Goal: Information Seeking & Learning: Compare options

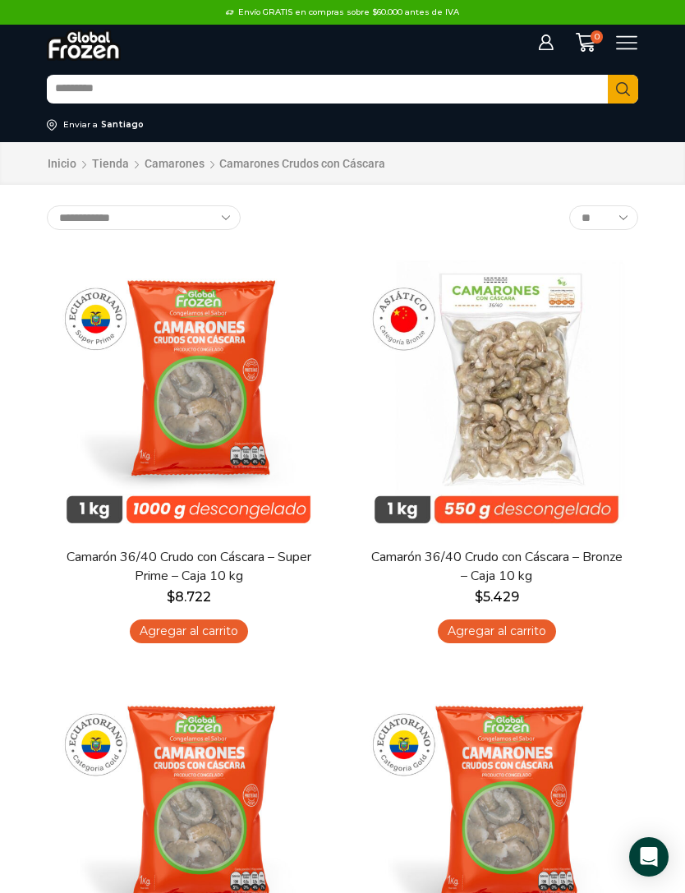
click at [230, 219] on select "**********" at bounding box center [144, 217] width 194 height 25
click at [628, 42] on icon at bounding box center [627, 43] width 22 height 22
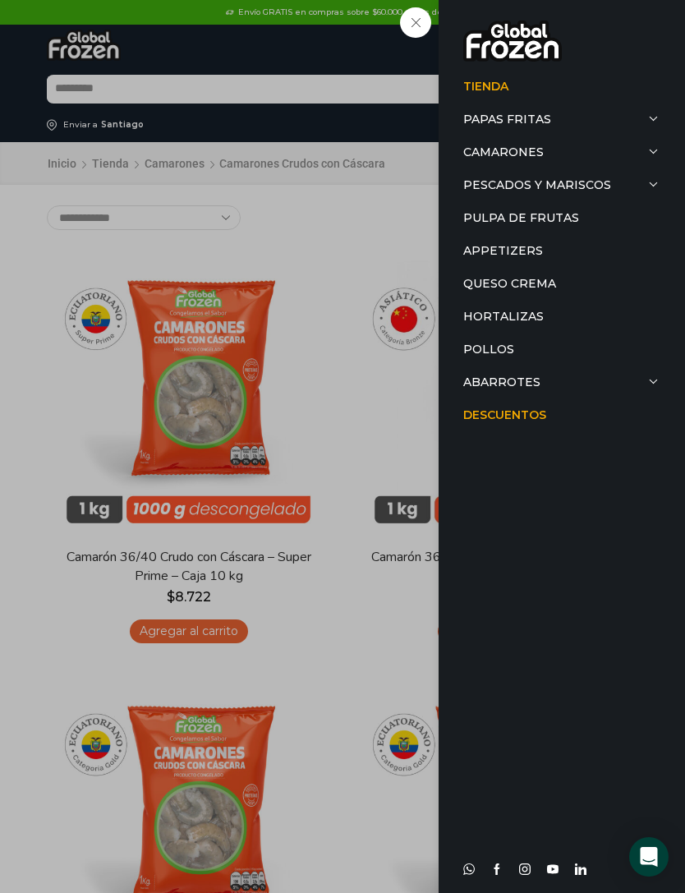
click at [646, 149] on link "Camarones" at bounding box center [562, 152] width 197 height 33
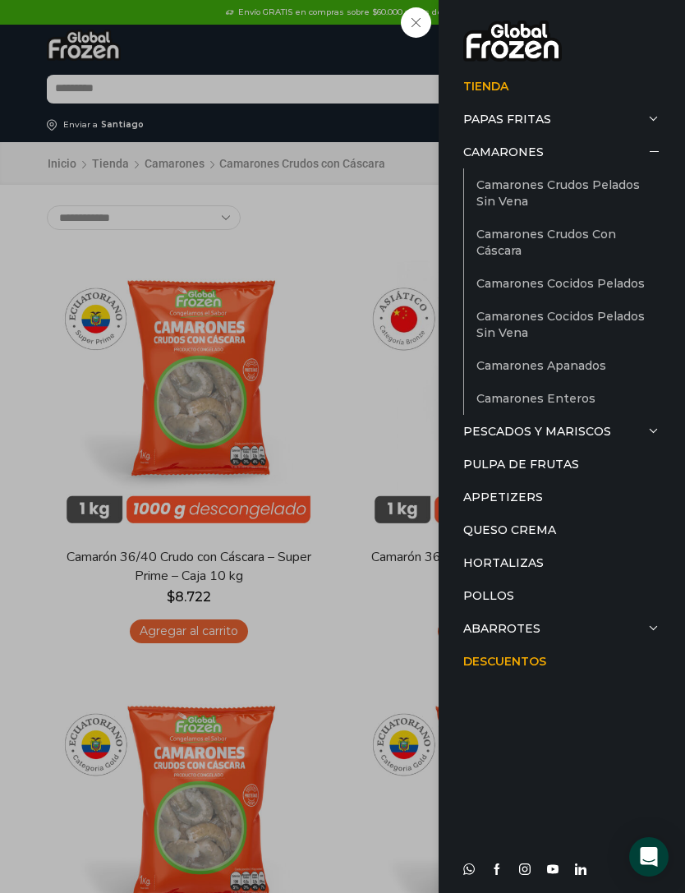
click at [597, 246] on link "Camarones Crudos con Cáscara" at bounding box center [569, 242] width 184 height 49
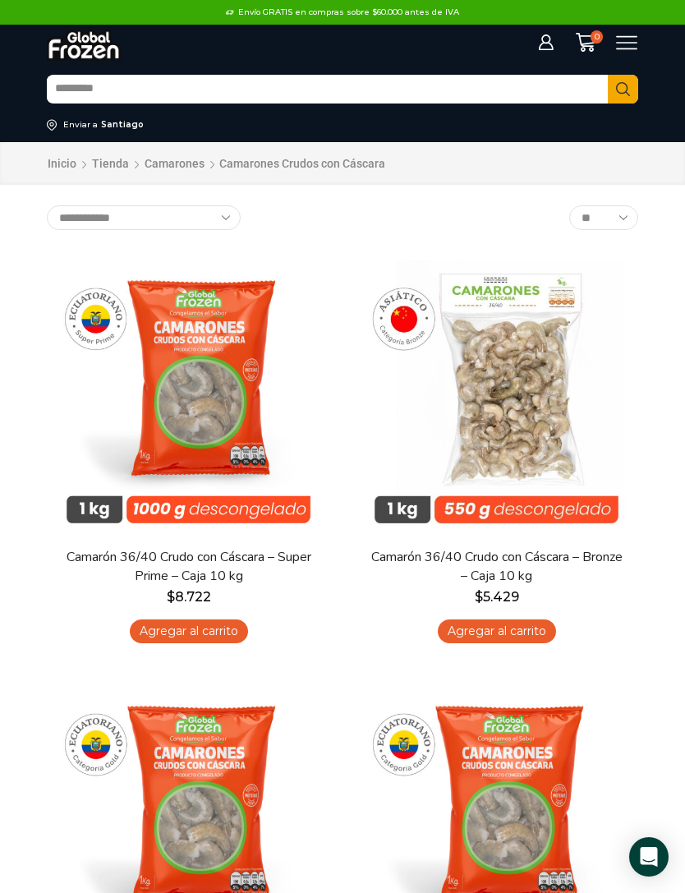
click at [633, 47] on icon at bounding box center [627, 43] width 22 height 22
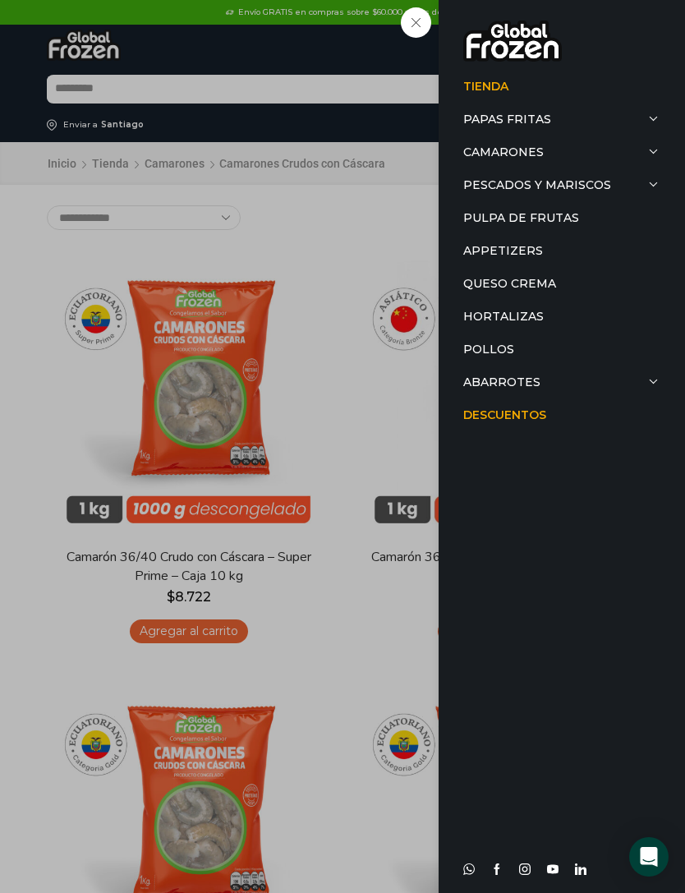
click at [626, 133] on link "Papas Fritas" at bounding box center [562, 119] width 197 height 33
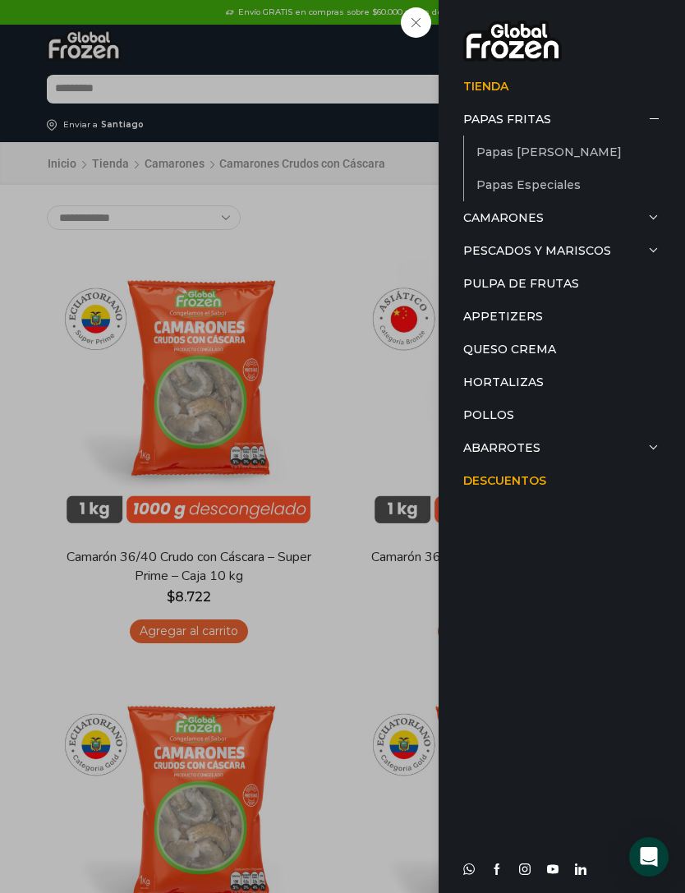
click at [642, 205] on link "Camarones" at bounding box center [562, 217] width 197 height 33
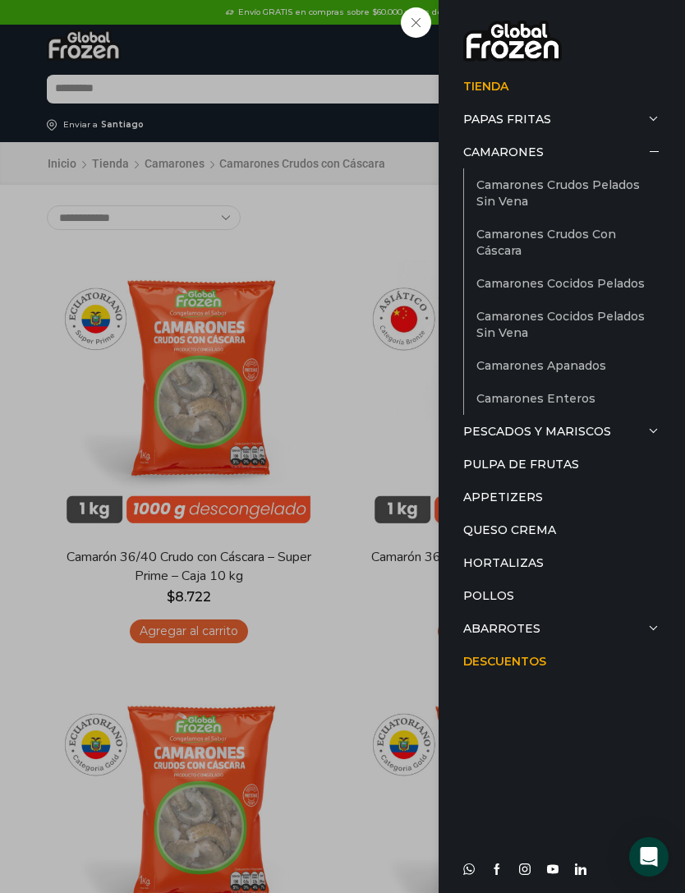
click at [640, 186] on link "Camarones Crudos Pelados sin Vena" at bounding box center [569, 192] width 184 height 49
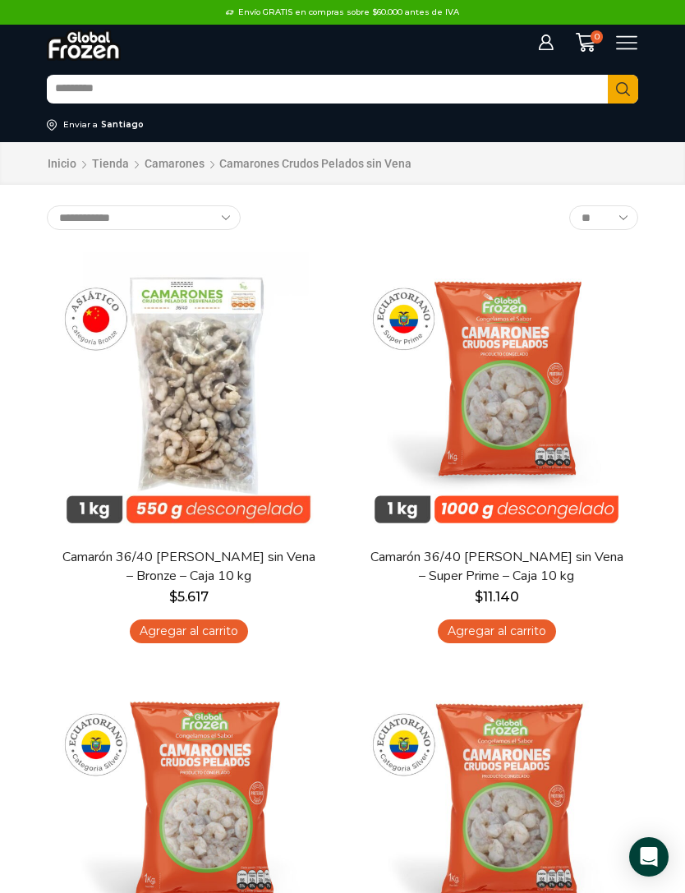
click at [639, 39] on div "Iniciar sesión Mi cuenta Login Register Iniciar sesión Por favor ingrese sus da…" at bounding box center [599, 43] width 91 height 22
click at [635, 55] on div "Iniciar sesión Mi cuenta Login Register Iniciar sesión Por favor ingrese sus da…" at bounding box center [343, 43] width 616 height 36
click at [634, 54] on div "Iniciar sesión Mi cuenta Login Register Iniciar sesión Por favor ingrese sus da…" at bounding box center [343, 43] width 616 height 36
click at [634, 39] on icon at bounding box center [627, 43] width 22 height 22
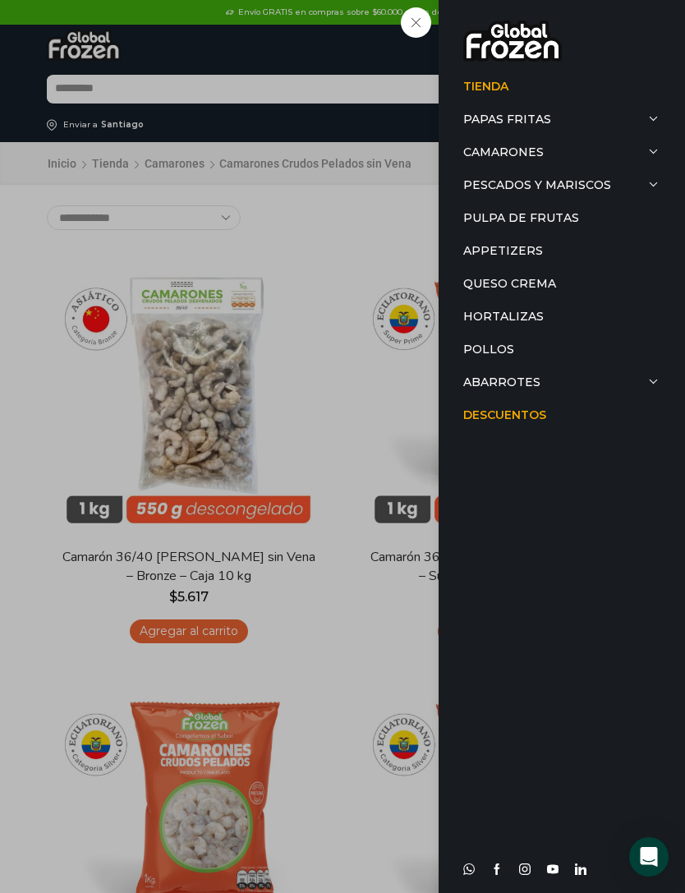
click at [648, 149] on link "Camarones" at bounding box center [562, 152] width 197 height 33
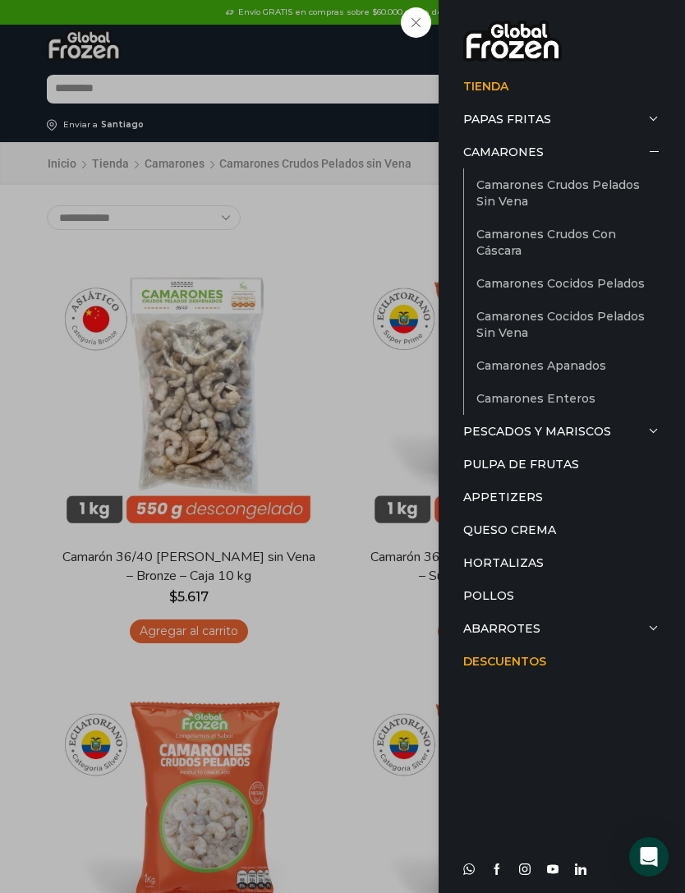
click at [622, 246] on link "Camarones Crudos con Cáscara" at bounding box center [569, 242] width 184 height 49
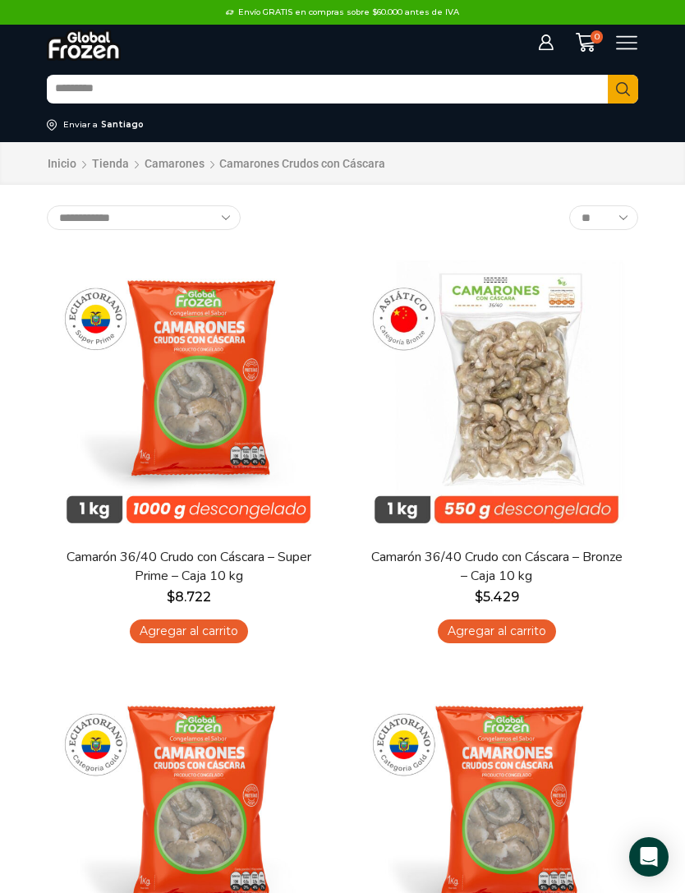
click at [634, 41] on icon at bounding box center [627, 43] width 22 height 22
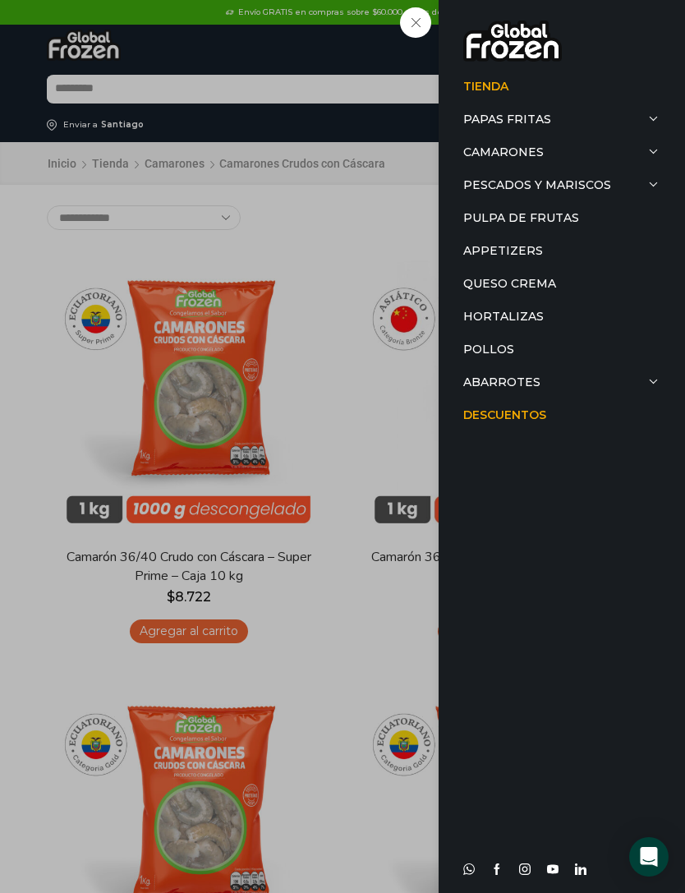
click at [616, 54] on div "Tienda Papas Fritas Papas Bastón Papas Especiales Camarones Camarones Crudos Pe…" at bounding box center [627, 43] width 22 height 22
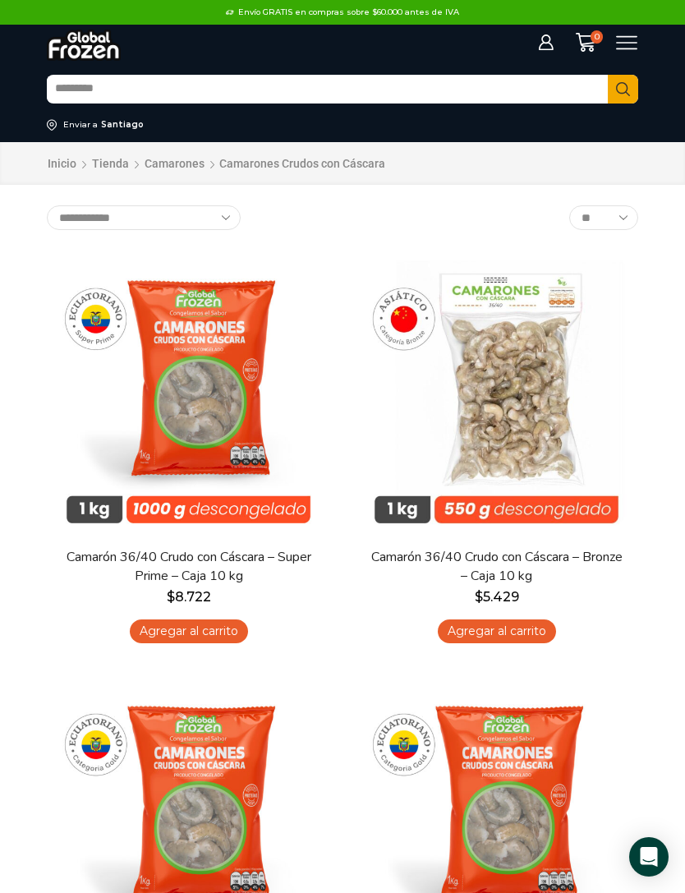
click at [633, 39] on icon at bounding box center [627, 43] width 22 height 22
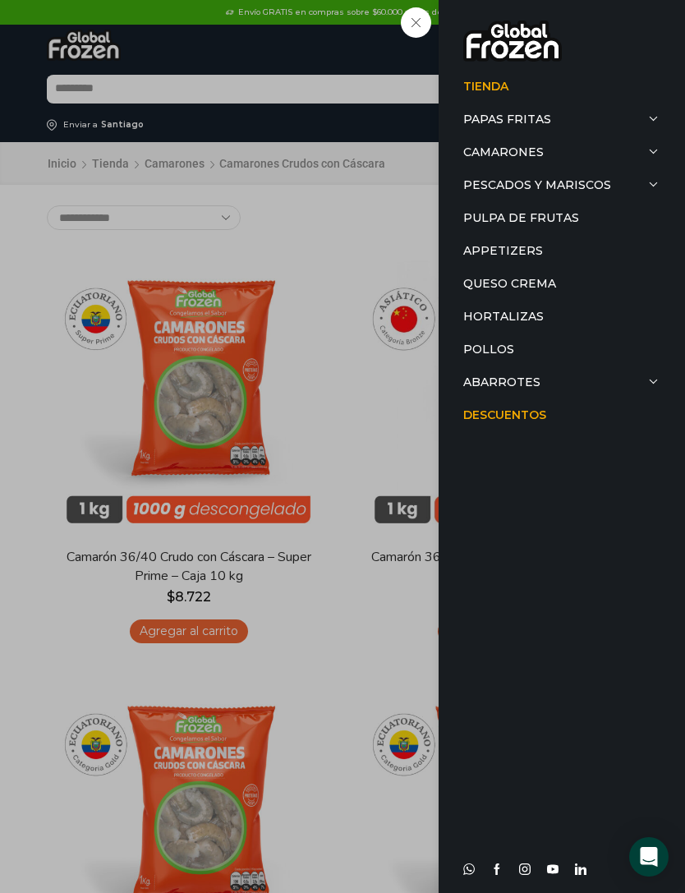
click at [608, 148] on link "Camarones" at bounding box center [562, 152] width 197 height 33
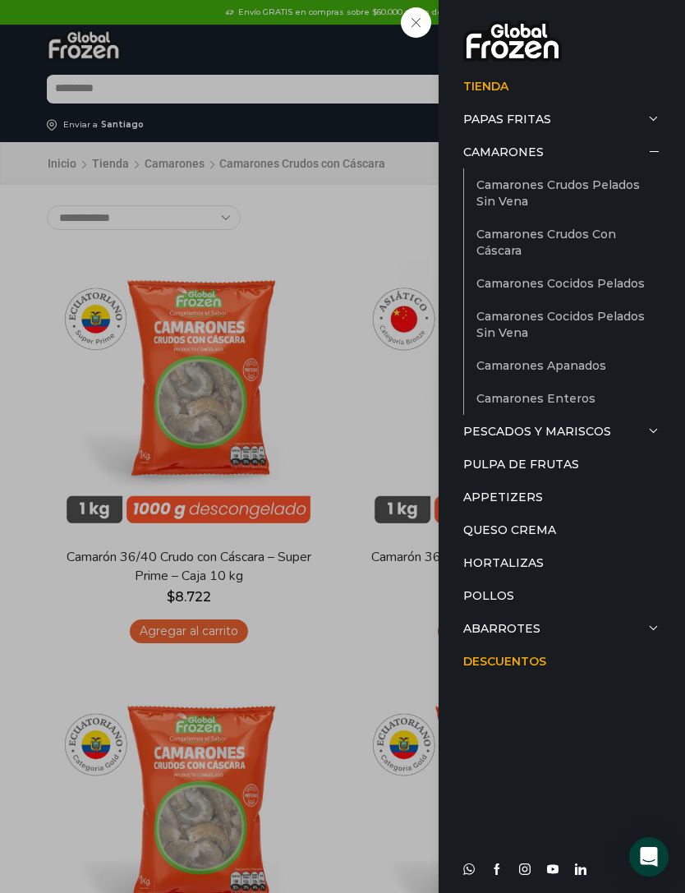
click at [619, 192] on link "Camarones Crudos Pelados sin Vena" at bounding box center [569, 192] width 184 height 49
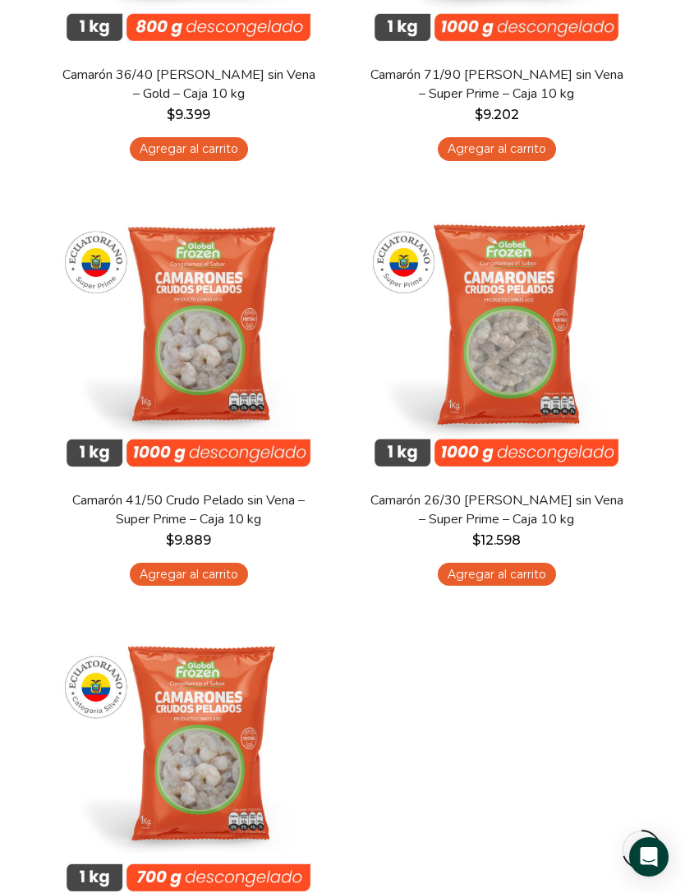
scroll to position [1393, 0]
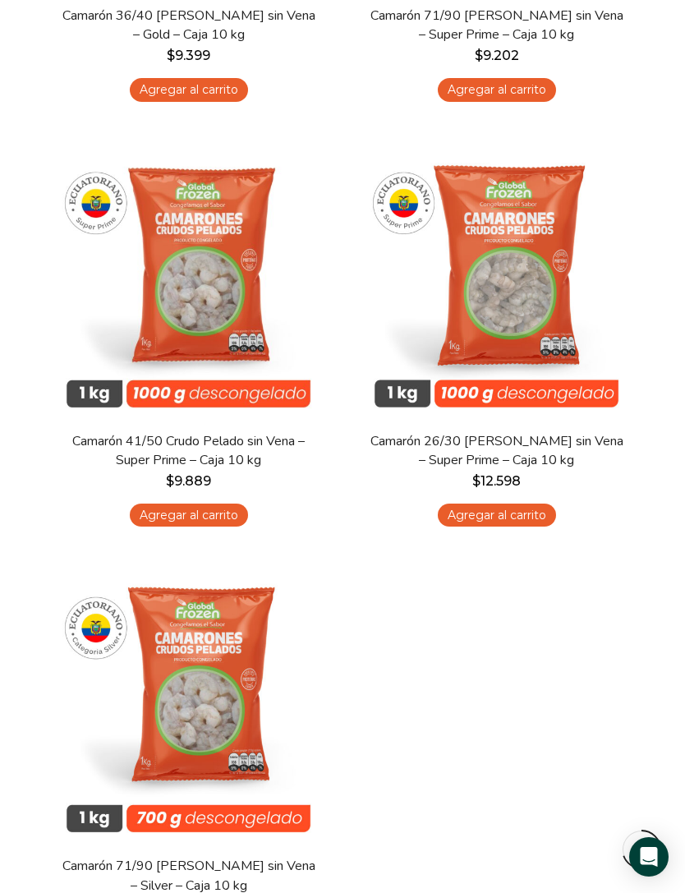
click at [203, 379] on span "Vista Rápida" at bounding box center [188, 393] width 250 height 29
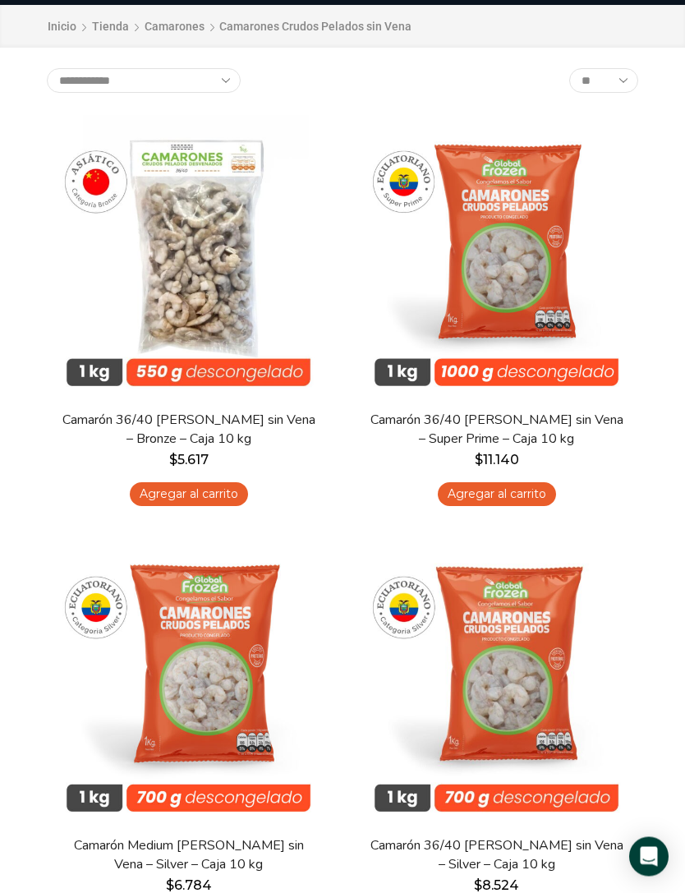
scroll to position [0, 0]
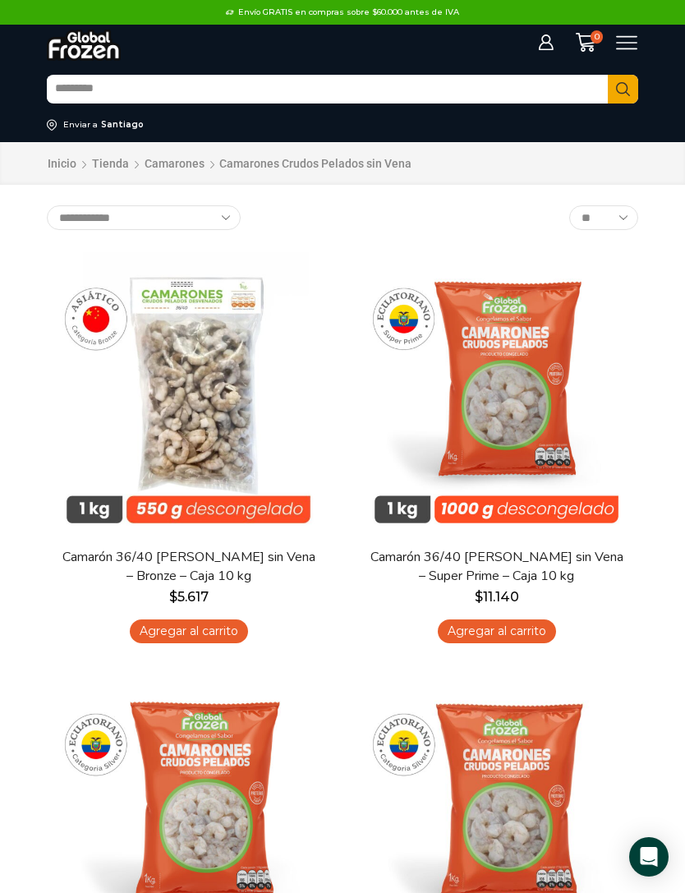
click at [620, 51] on icon at bounding box center [627, 43] width 22 height 22
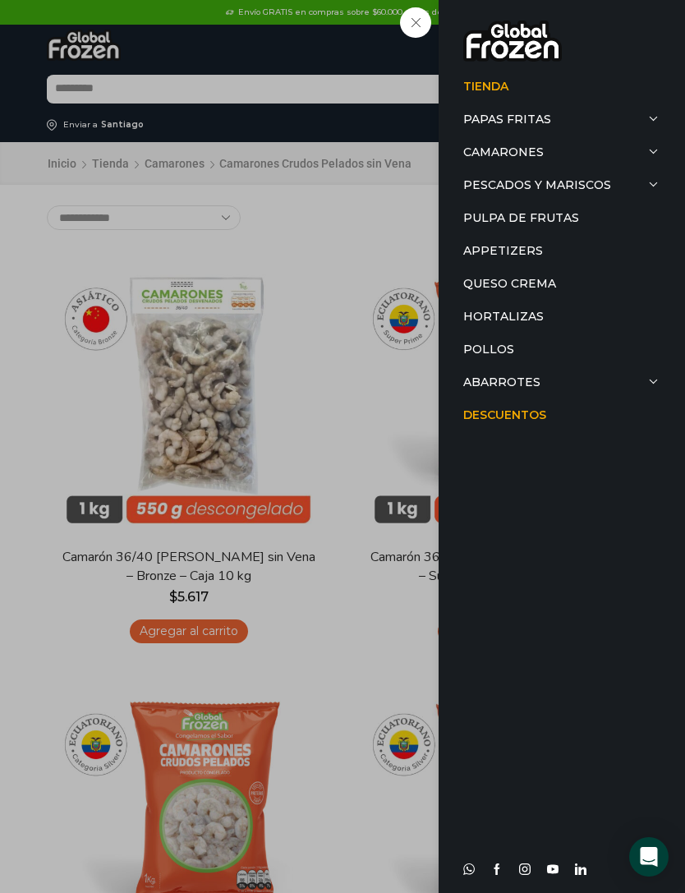
click at [469, 159] on link "Camarones" at bounding box center [562, 152] width 197 height 33
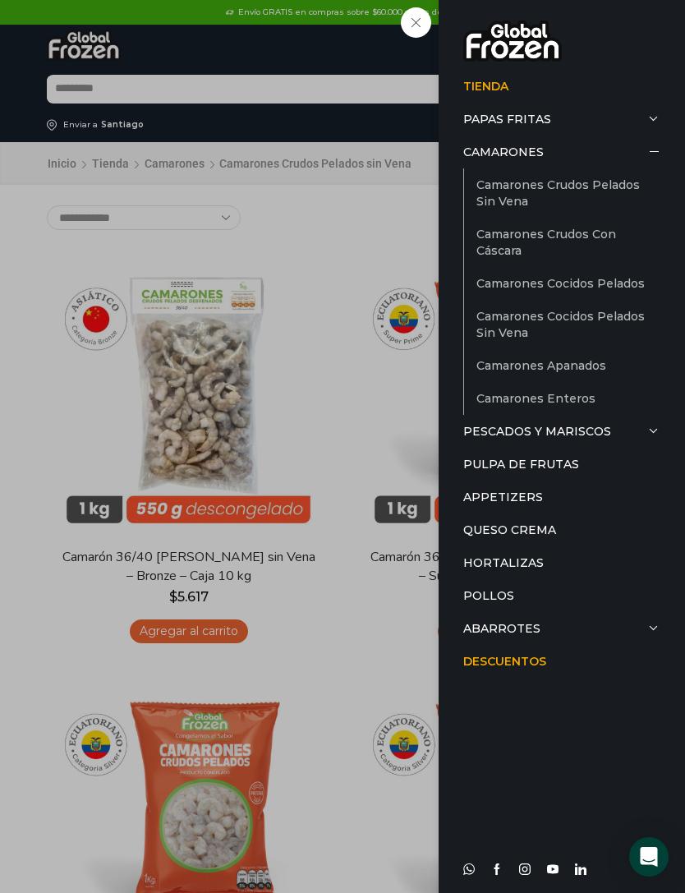
click at [496, 233] on link "Camarones Crudos con Cáscara" at bounding box center [569, 242] width 184 height 49
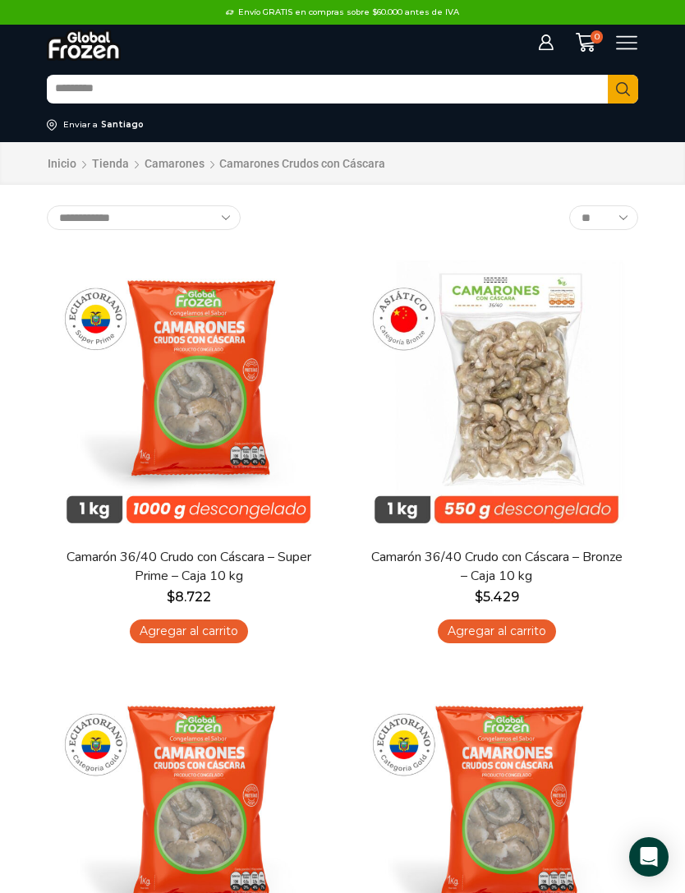
click at [617, 42] on icon at bounding box center [627, 43] width 22 height 22
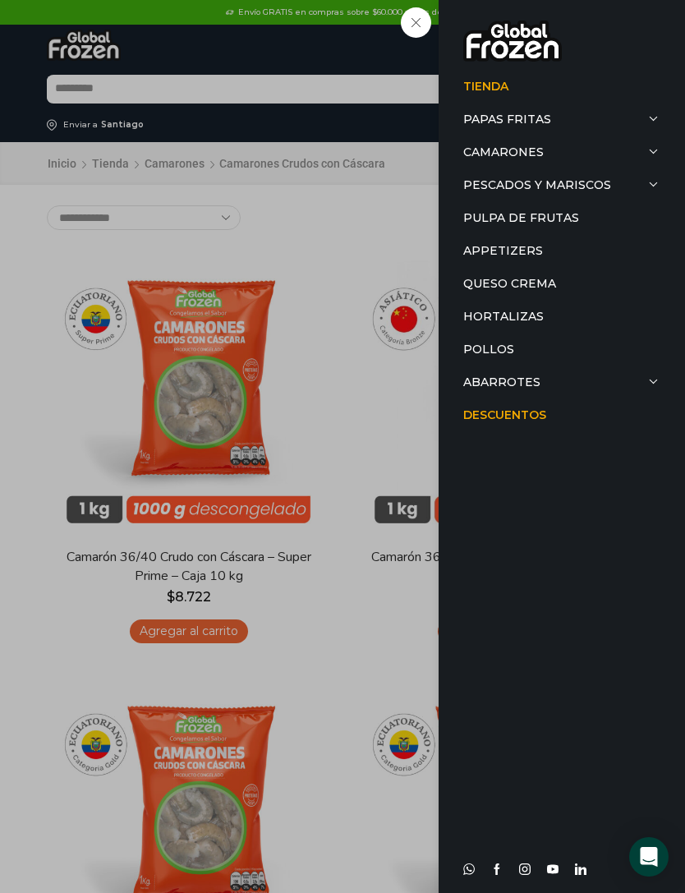
click at [498, 155] on link "Camarones" at bounding box center [562, 152] width 197 height 33
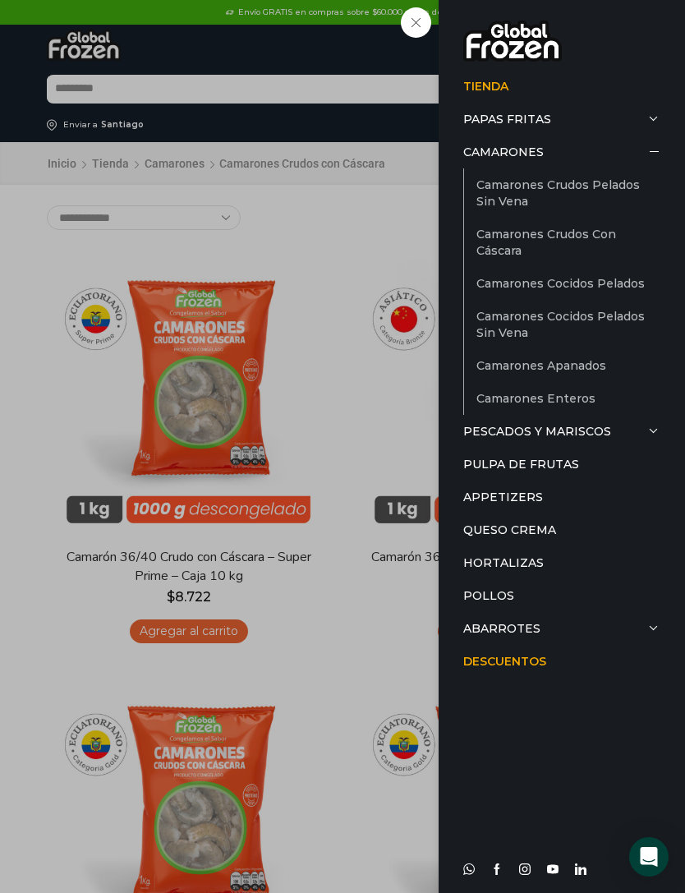
click at [492, 237] on link "Camarones Crudos con Cáscara" at bounding box center [569, 242] width 184 height 49
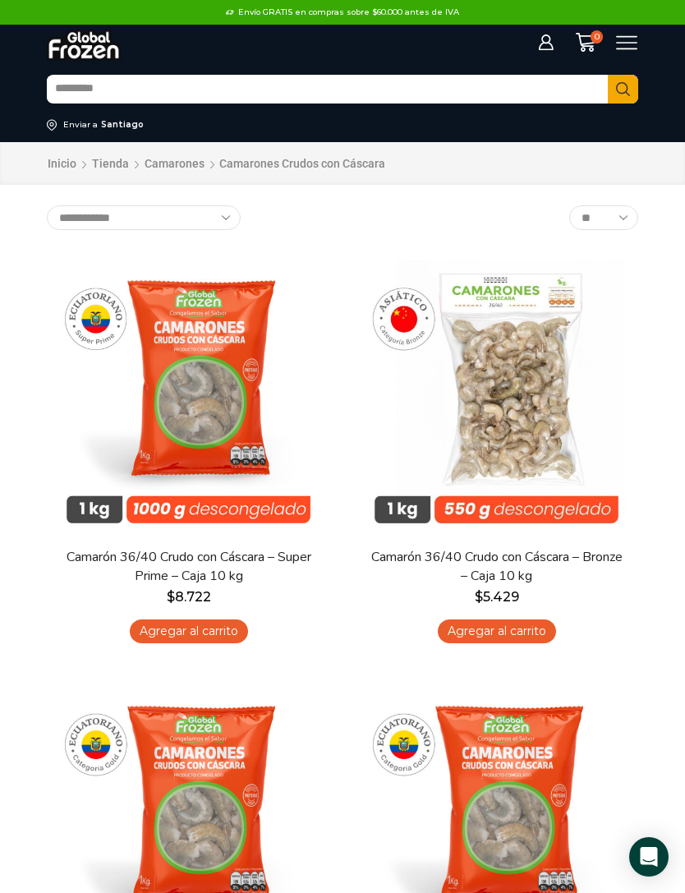
click at [621, 48] on icon at bounding box center [627, 43] width 22 height 22
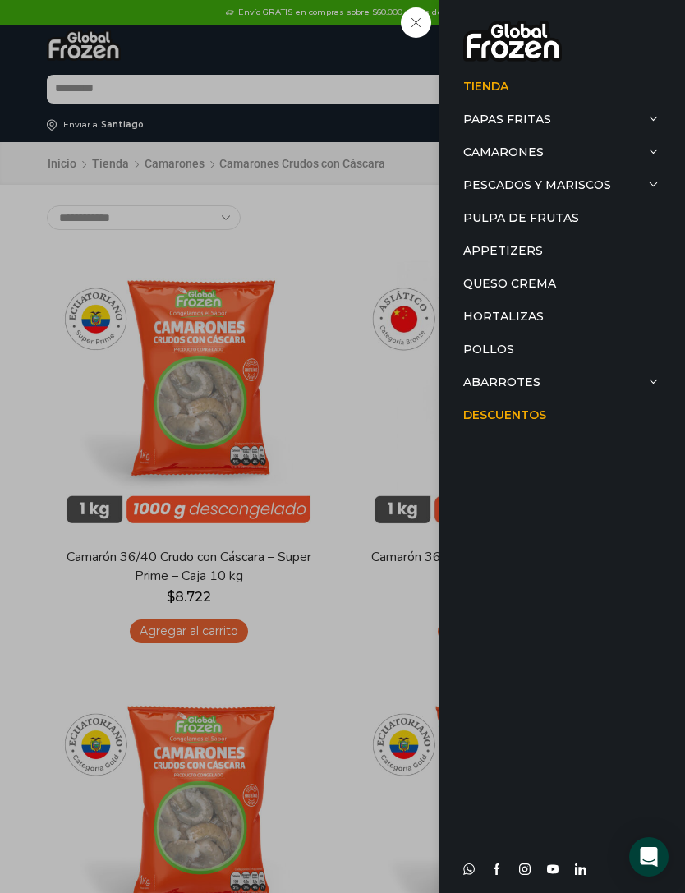
click at [567, 158] on link "Camarones" at bounding box center [562, 152] width 197 height 33
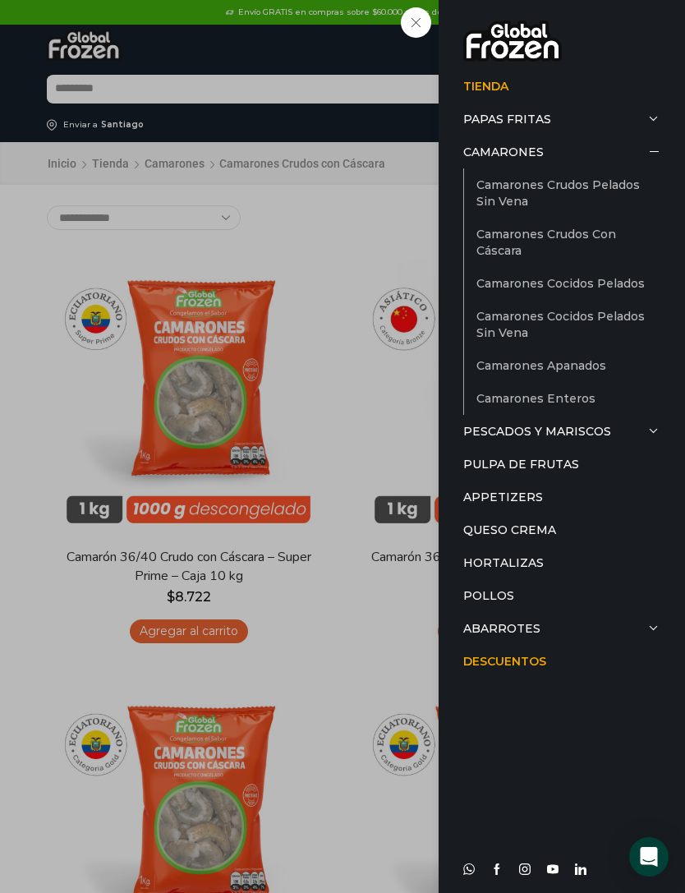
click at [597, 185] on link "Camarones Crudos Pelados sin Vena" at bounding box center [569, 192] width 184 height 49
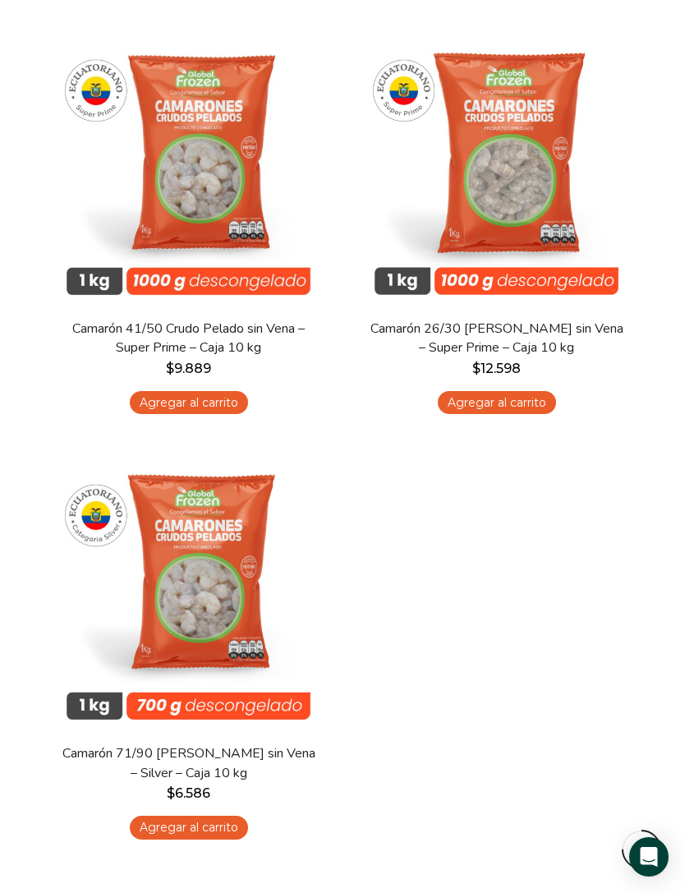
scroll to position [1506, 0]
